Goal: Check status: Check status

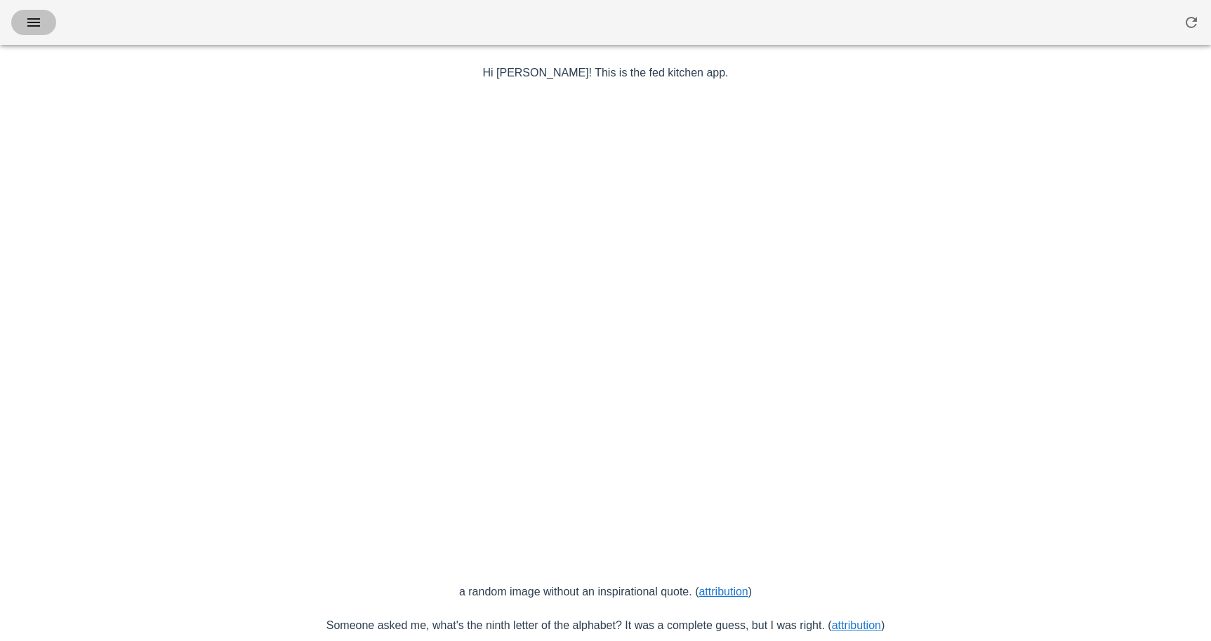
click at [41, 18] on icon "button" at bounding box center [33, 22] width 17 height 17
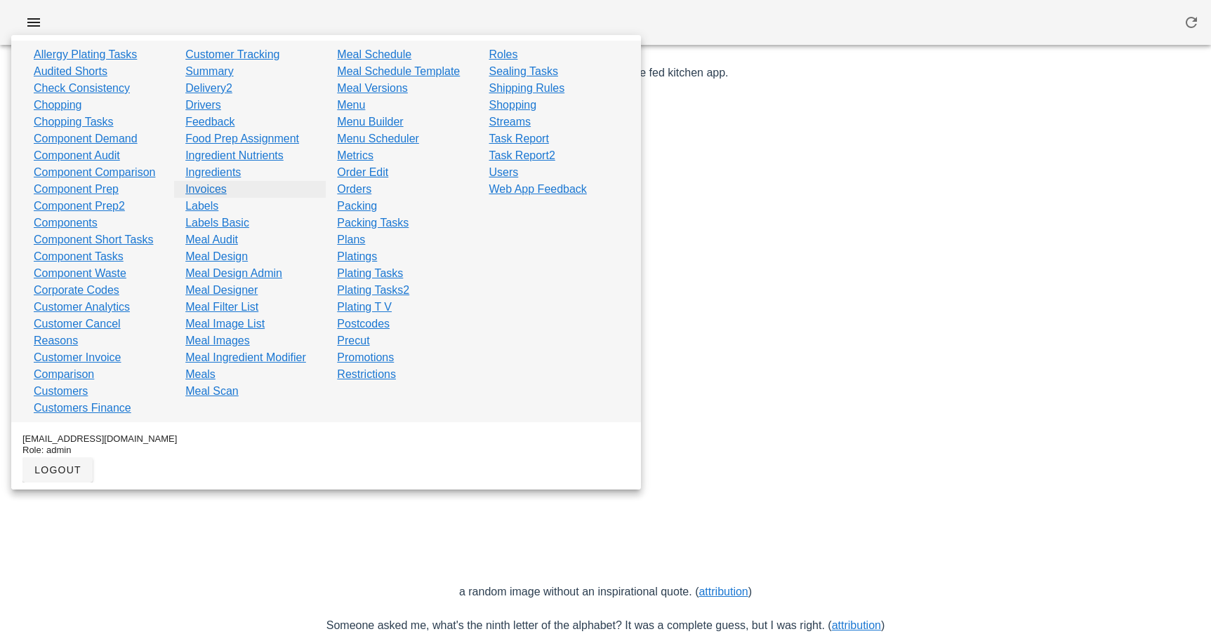
click at [222, 190] on link "Invoices" at bounding box center [205, 189] width 41 height 17
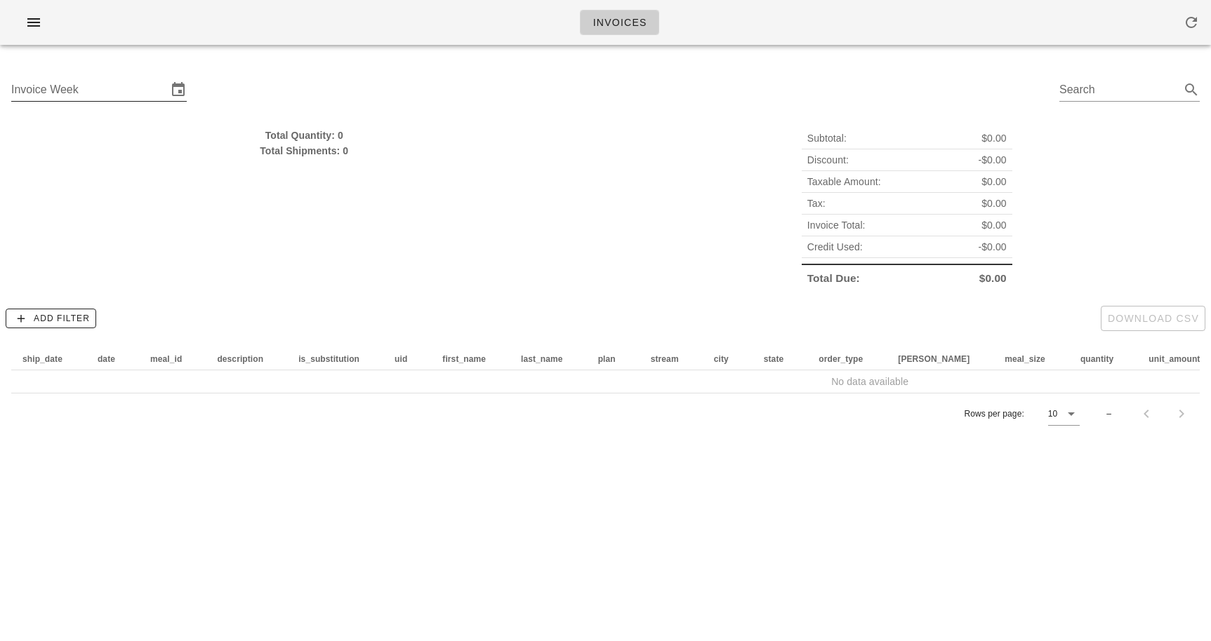
click at [132, 88] on input "Invoice Week" at bounding box center [89, 90] width 156 height 22
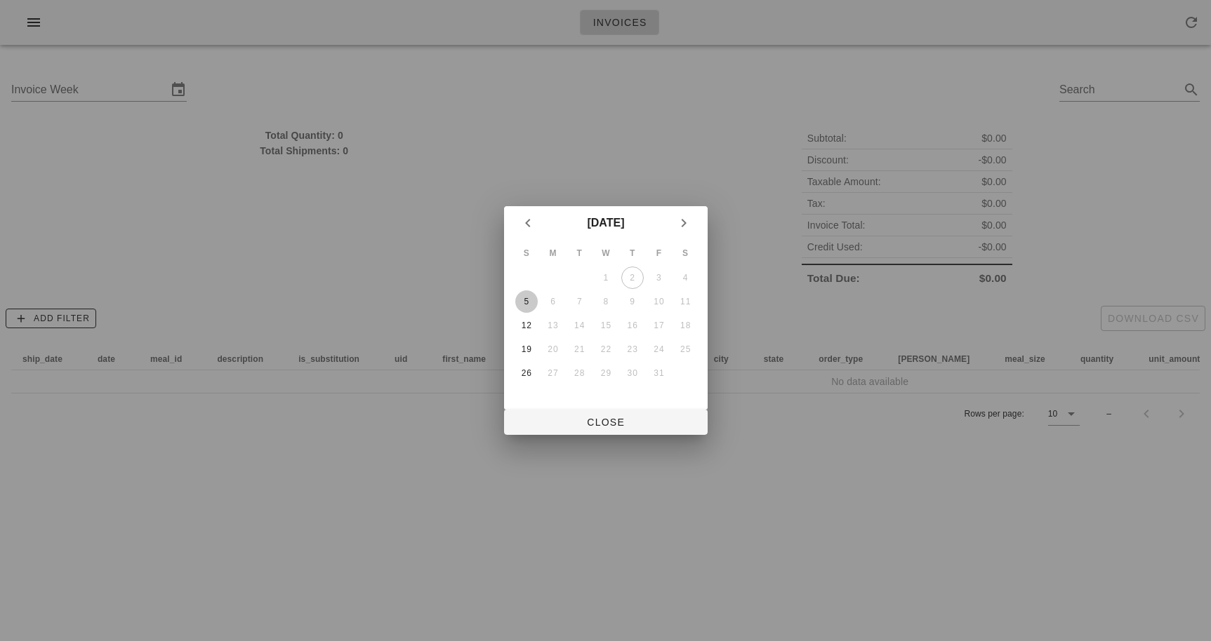
click at [520, 307] on button "5" at bounding box center [525, 302] width 22 height 22
click at [567, 431] on button "Close" at bounding box center [606, 422] width 204 height 25
type input "Sunday October 5"
